Goal: Task Accomplishment & Management: Complete application form

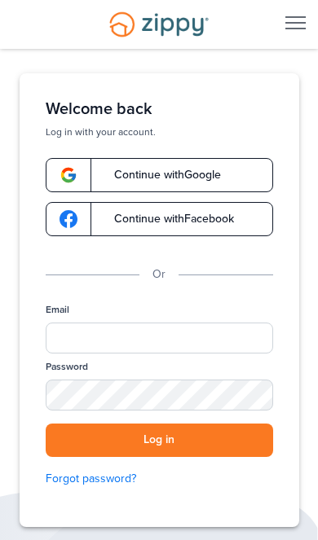
scroll to position [38, 0]
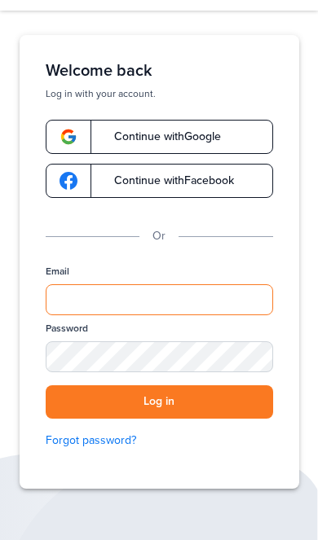
click at [218, 294] on input "Email" at bounding box center [159, 299] width 227 height 31
type input "**********"
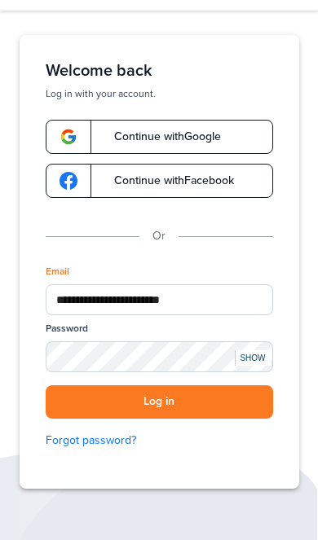
click at [159, 401] on button "Log in" at bounding box center [159, 401] width 227 height 33
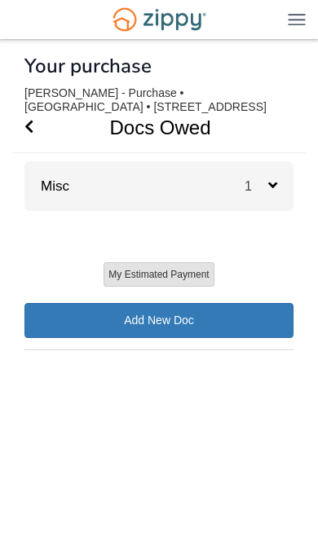
click at [29, 142] on span "Go Back" at bounding box center [28, 128] width 9 height 50
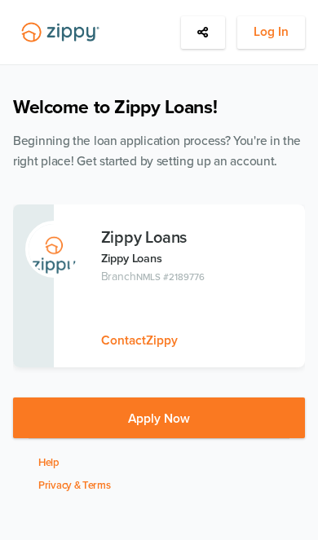
click at [266, 47] on button "Log In" at bounding box center [271, 32] width 68 height 33
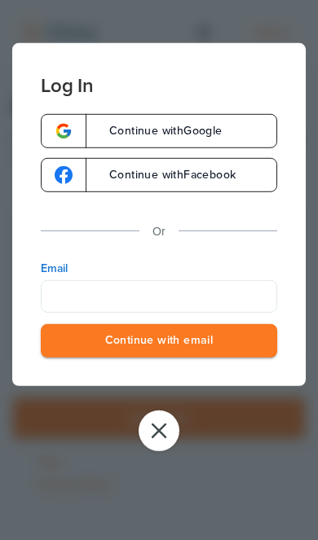
click at [200, 347] on button "Continue with email" at bounding box center [159, 340] width 236 height 33
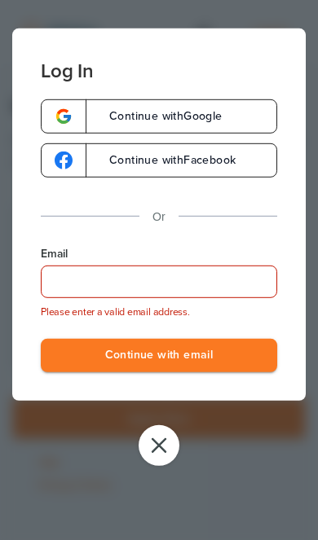
click at [197, 292] on input "Email" at bounding box center [159, 281] width 236 height 33
click at [208, 287] on input "Email" at bounding box center [159, 281] width 236 height 33
type input "**********"
click at [159, 357] on button "Continue with email" at bounding box center [159, 355] width 236 height 33
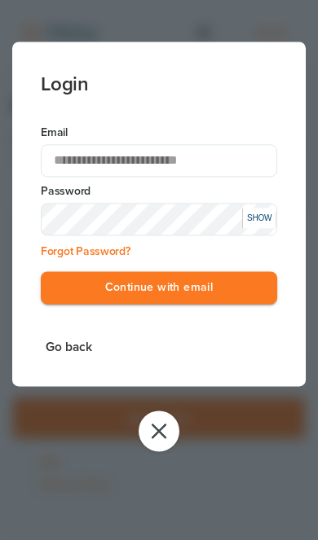
click at [216, 291] on button "Continue with email" at bounding box center [159, 287] width 236 height 33
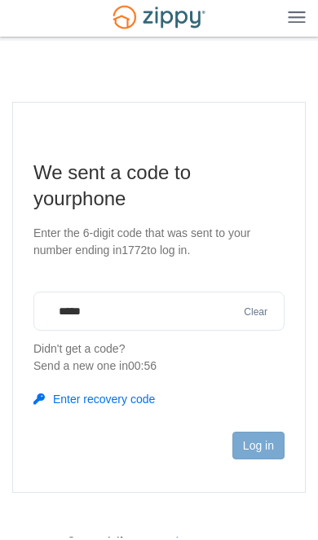
type input "******"
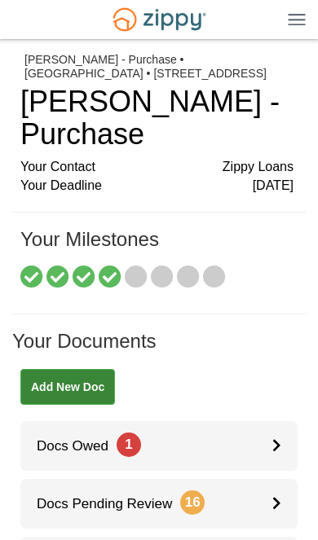
click at [304, 24] on img at bounding box center [296, 19] width 18 height 12
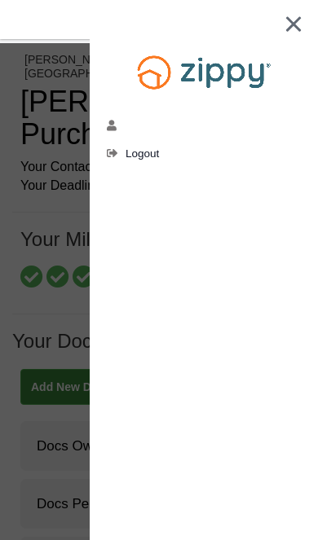
click at [314, 27] on div at bounding box center [204, 42] width 228 height 85
click at [314, 26] on div at bounding box center [204, 42] width 228 height 85
